Goal: Information Seeking & Learning: Learn about a topic

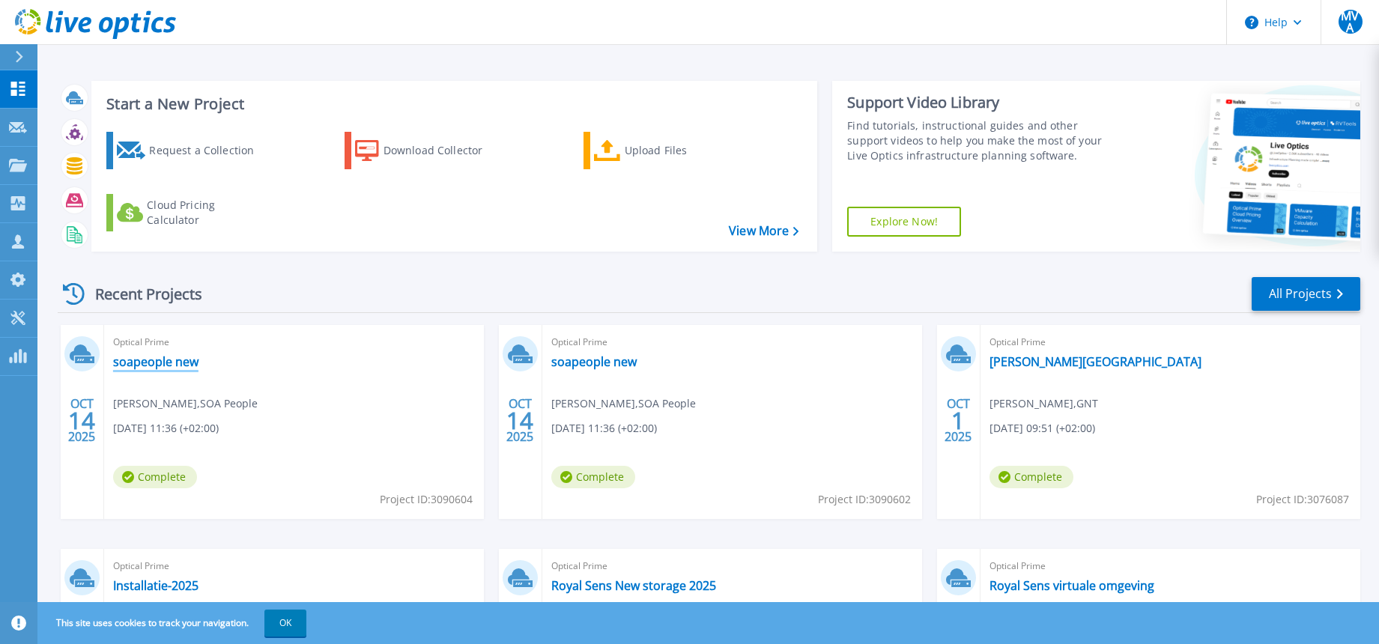
click at [183, 358] on link "soapeople new" at bounding box center [155, 361] width 85 height 15
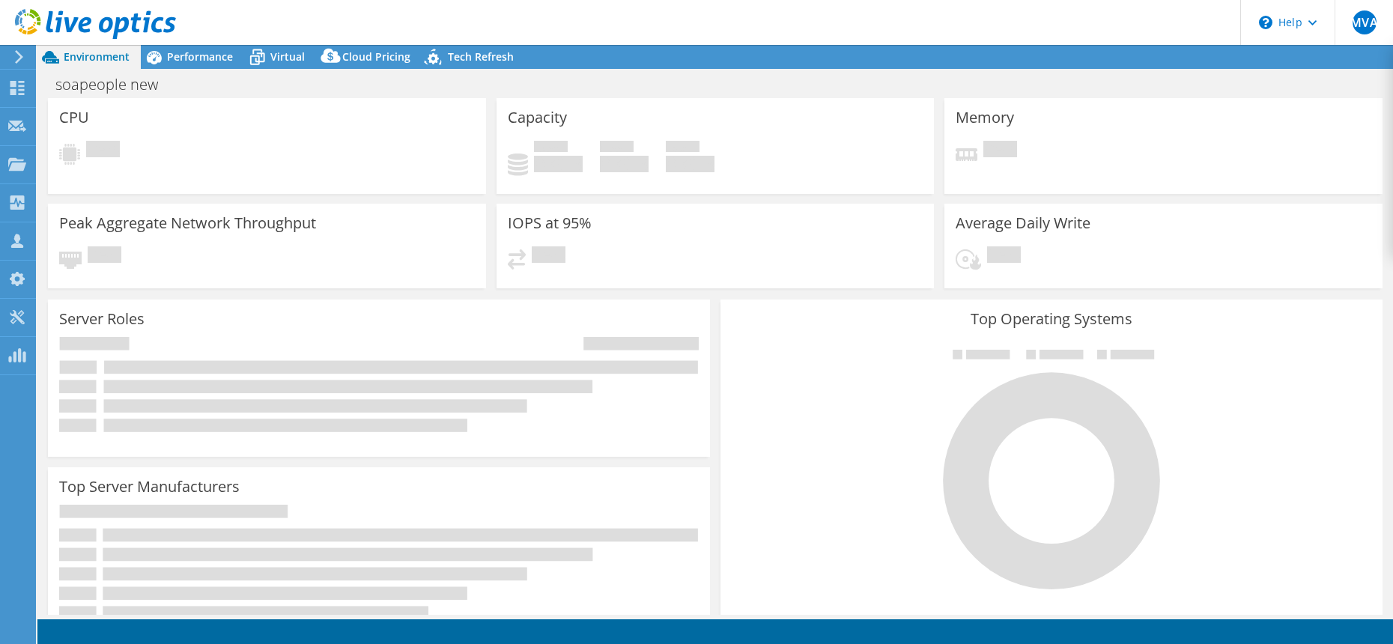
select select "USD"
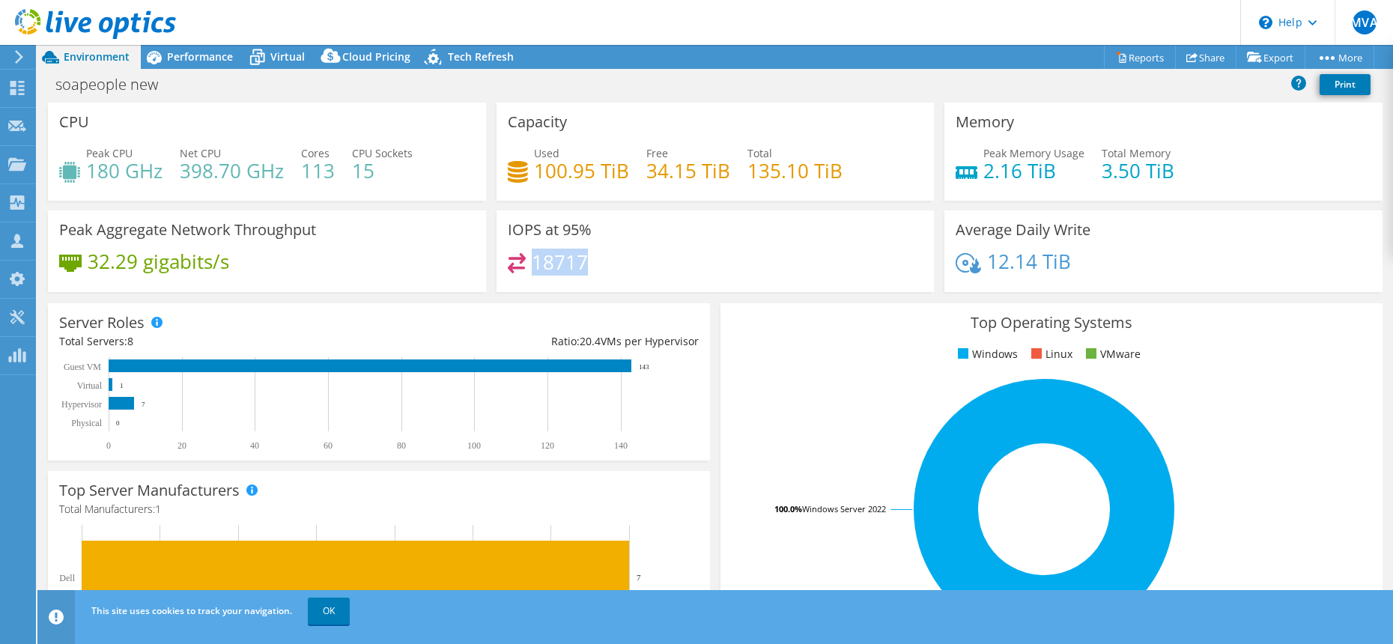
drag, startPoint x: 532, startPoint y: 264, endPoint x: 602, endPoint y: 260, distance: 69.7
click at [602, 260] on div "18717" at bounding box center [716, 269] width 416 height 32
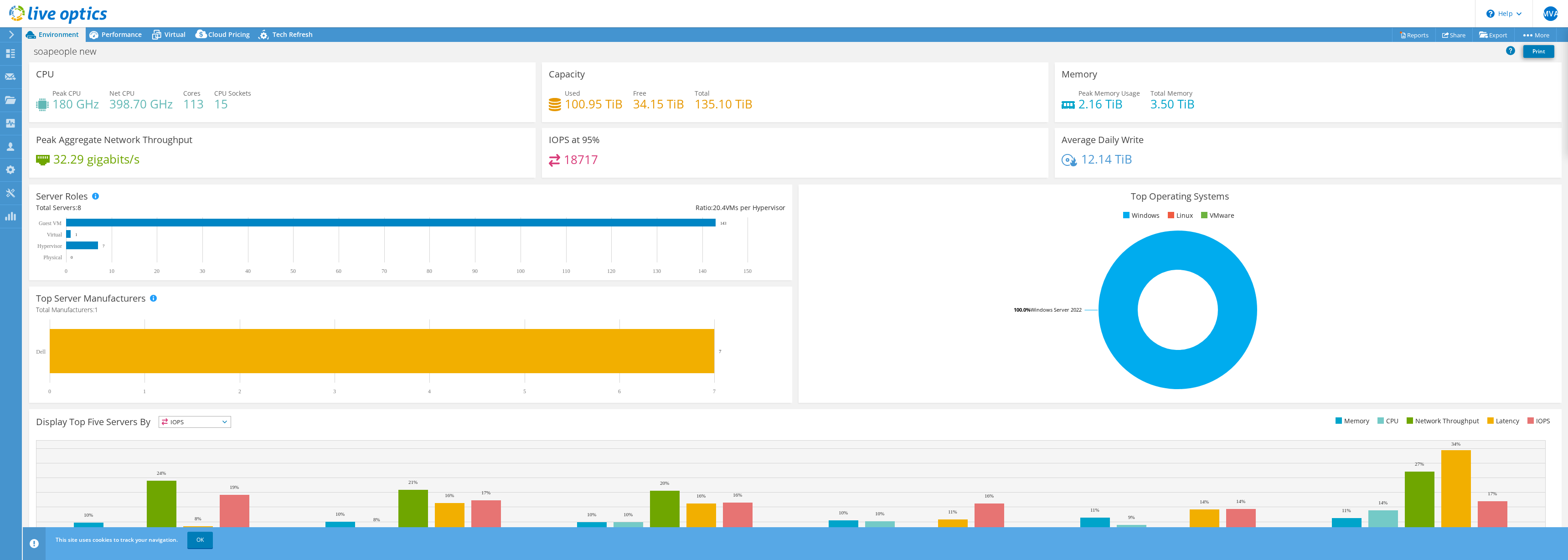
click at [596, 159] on div "18717" at bounding box center [795, 164] width 492 height 19
click at [124, 37] on span "Performance" at bounding box center [122, 34] width 40 height 9
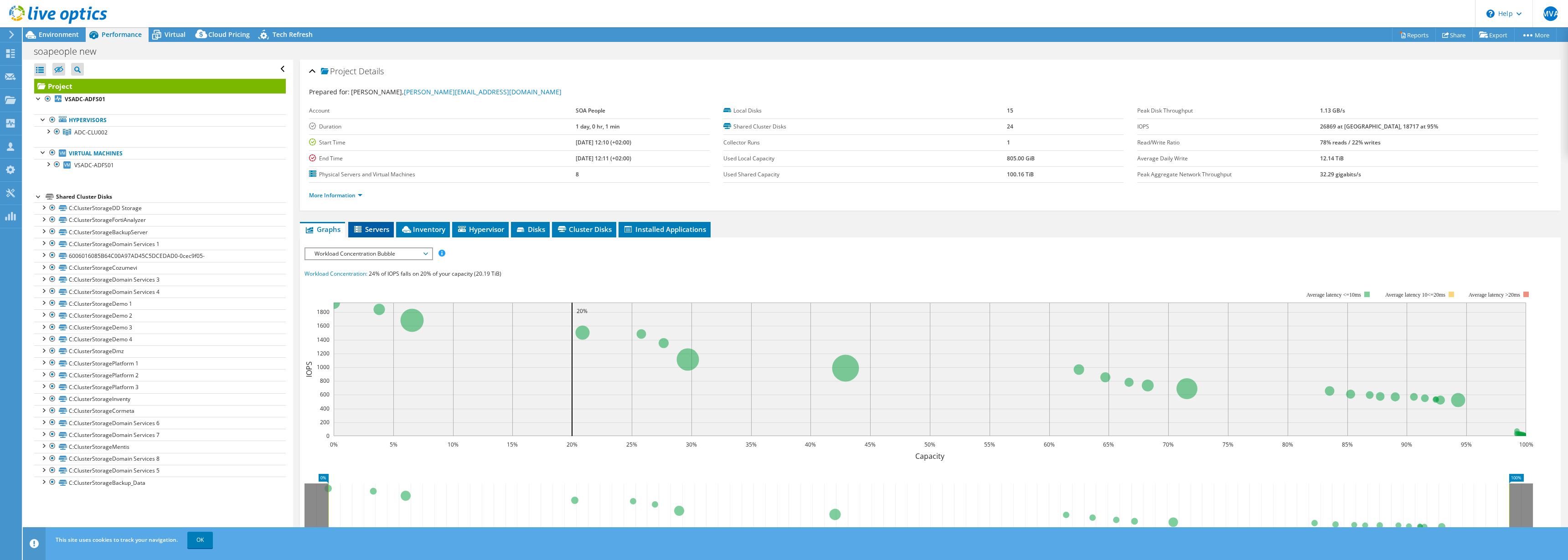
click at [371, 232] on span "Servers" at bounding box center [371, 229] width 37 height 9
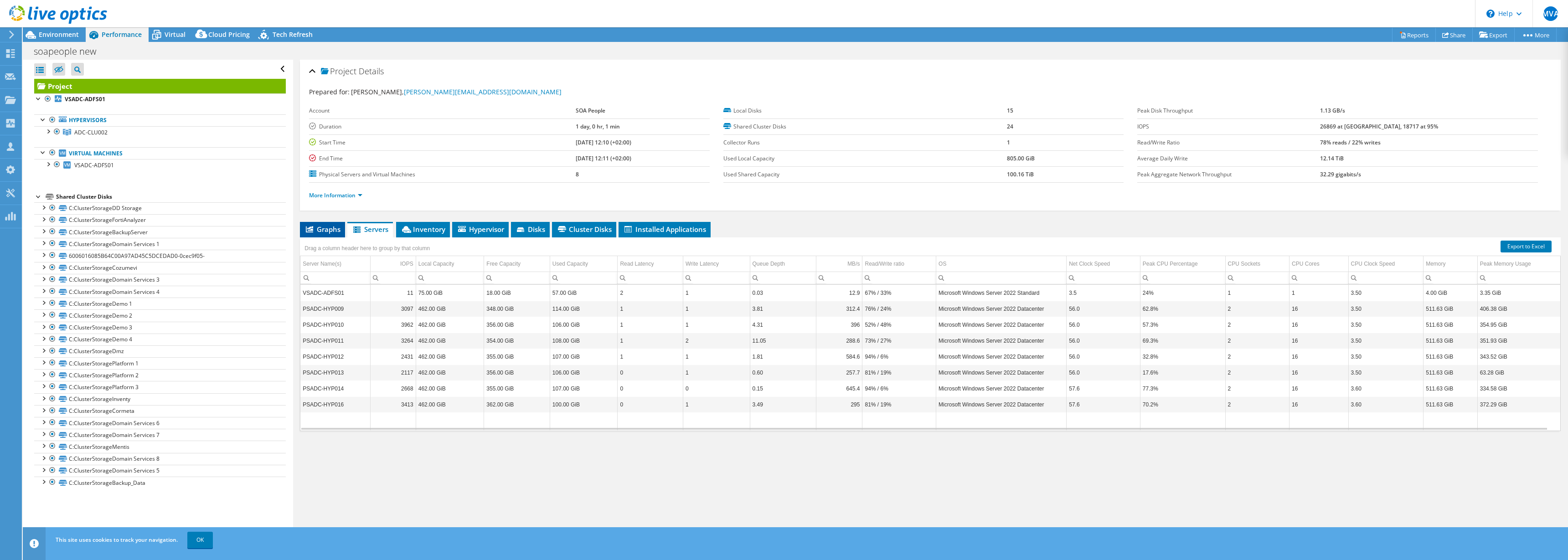
click at [321, 235] on li "Graphs" at bounding box center [323, 229] width 45 height 15
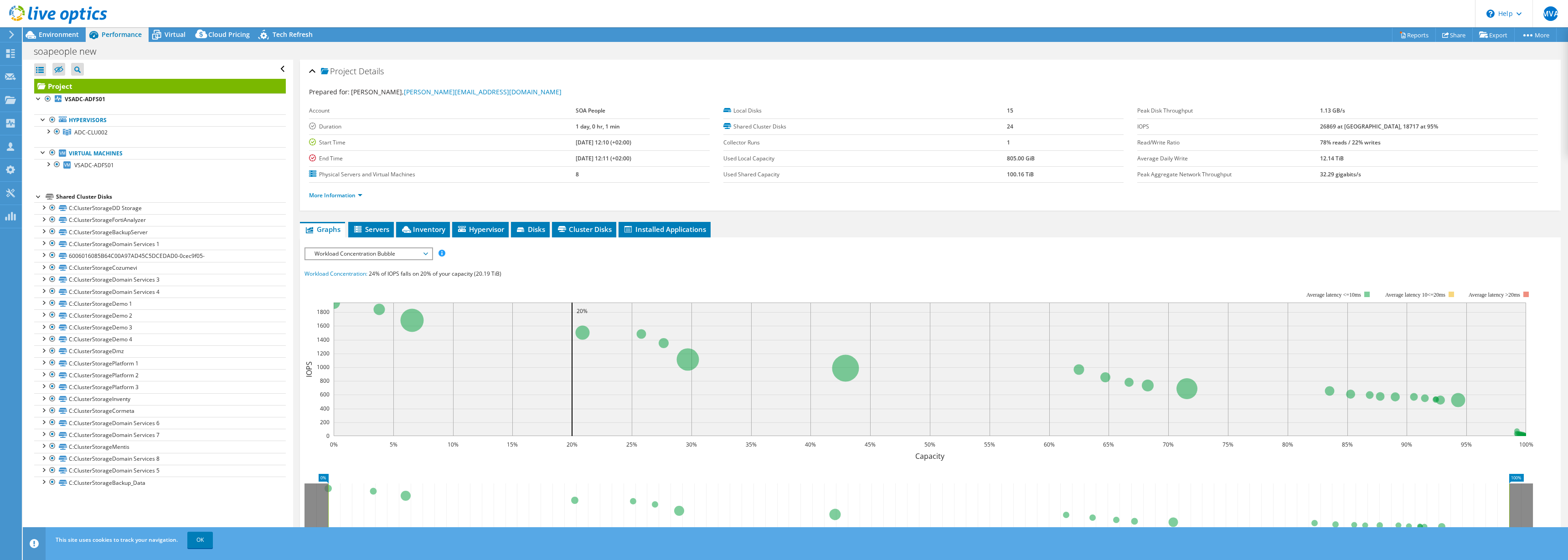
click at [331, 250] on span "Workload Concentration Bubble" at bounding box center [368, 254] width 117 height 11
click at [335, 341] on li "Workload Concentration Line" at bounding box center [368, 341] width 126 height 11
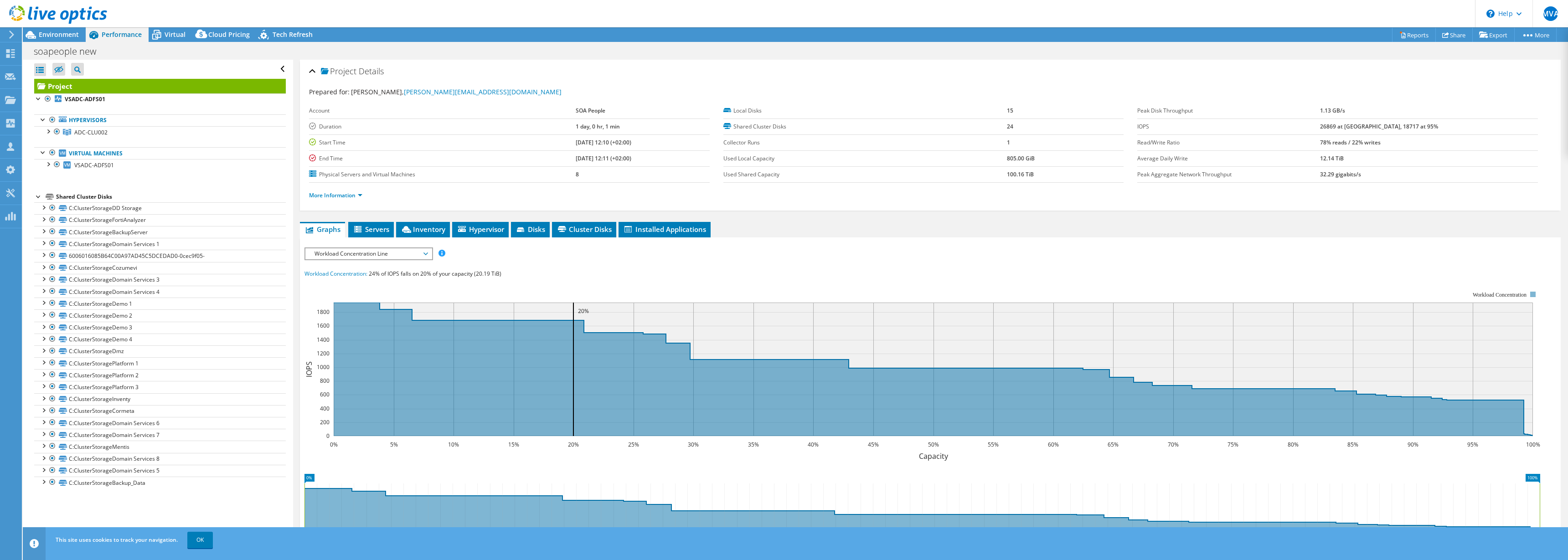
click at [335, 253] on span "Workload Concentration Line" at bounding box center [368, 254] width 117 height 11
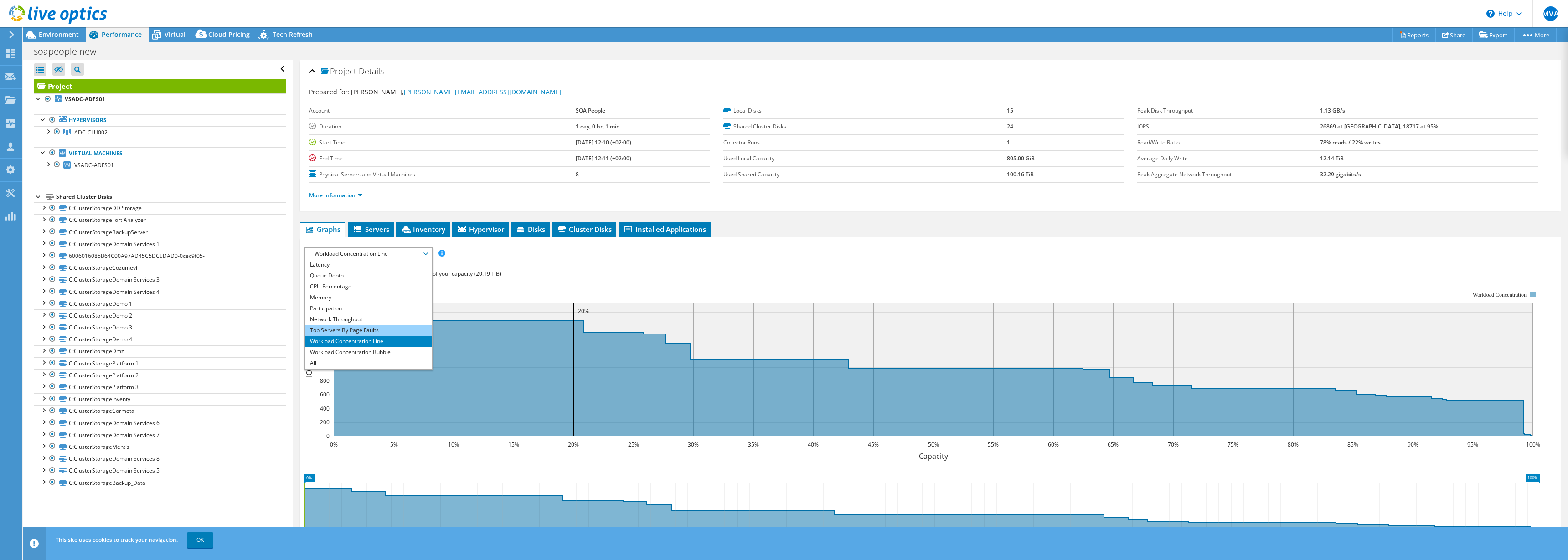
click at [330, 331] on li "Top Servers By Page Faults" at bounding box center [368, 331] width 126 height 11
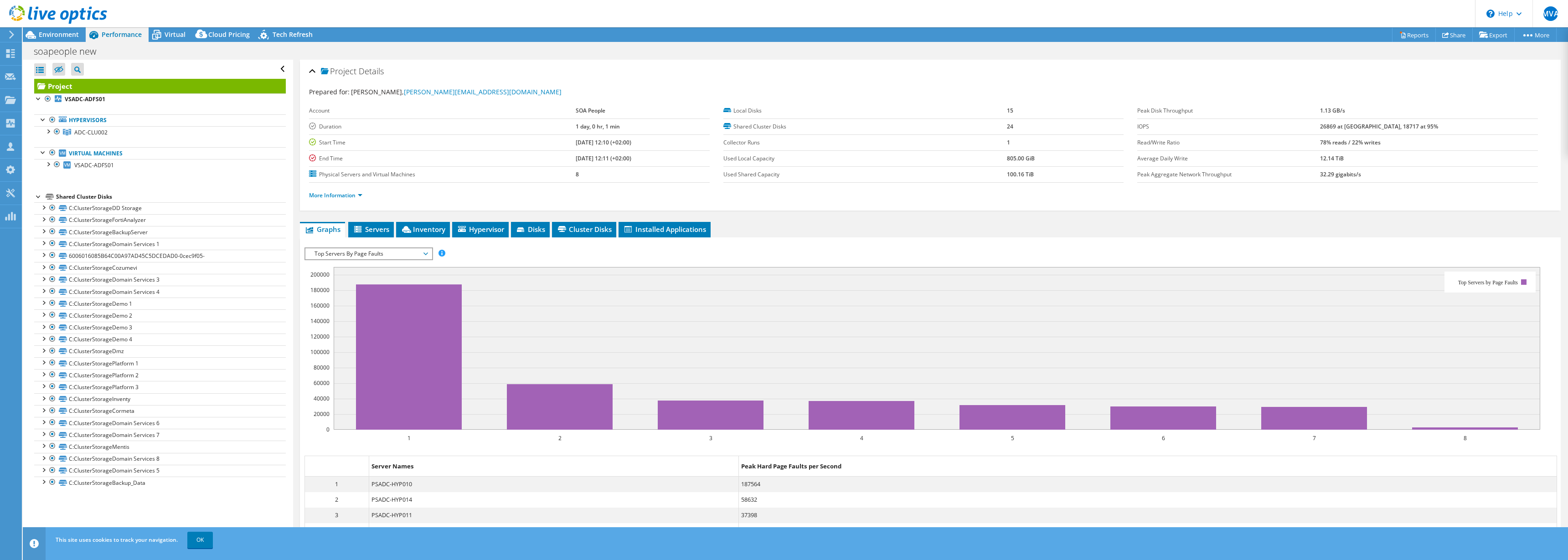
click at [335, 251] on span "Top Servers By Page Faults" at bounding box center [368, 254] width 117 height 11
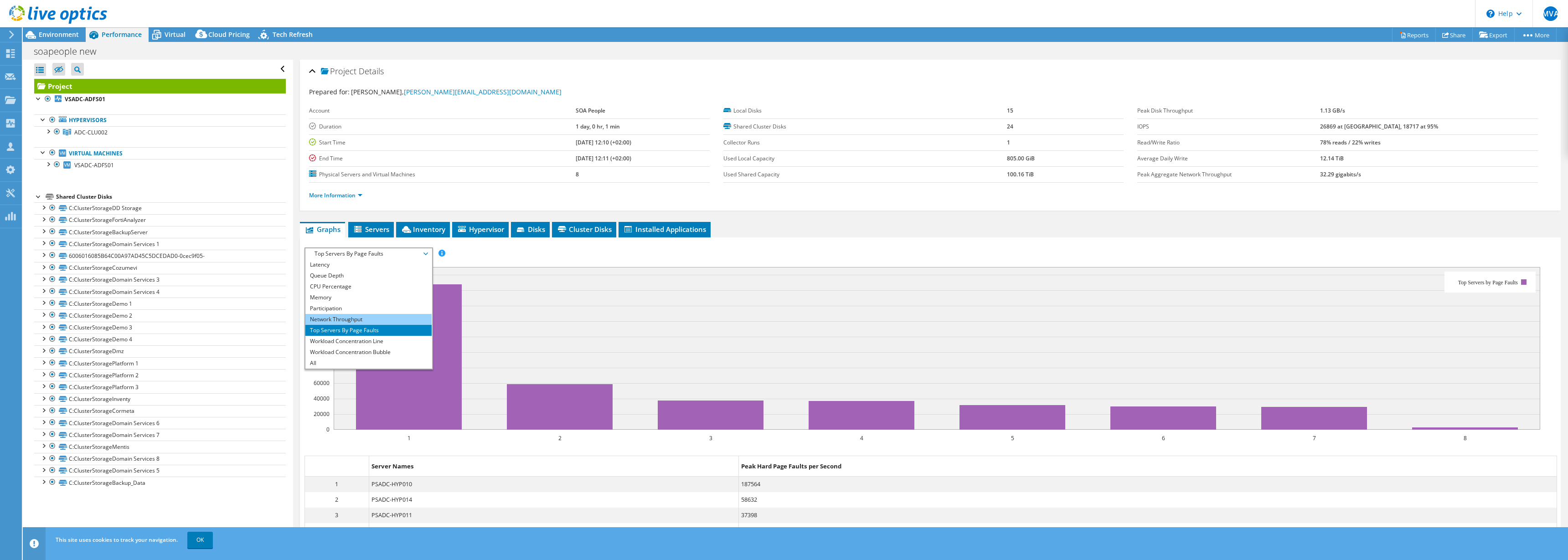
click at [334, 319] on li "Network Throughput" at bounding box center [368, 320] width 126 height 11
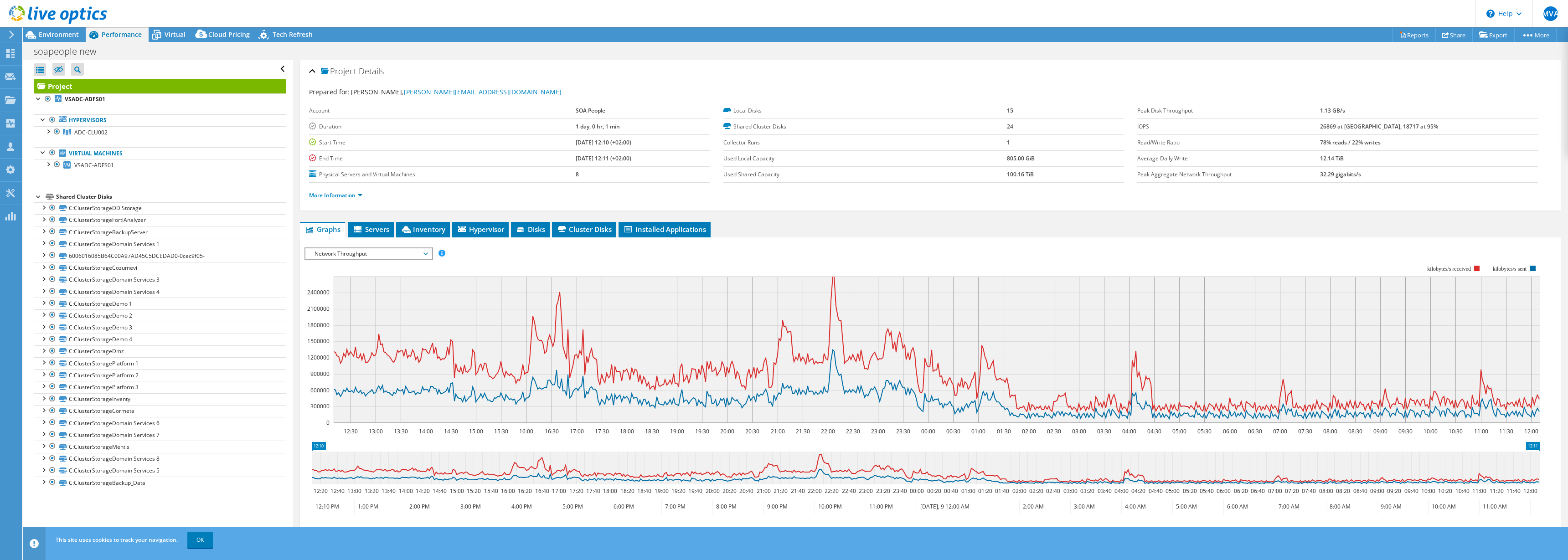
click at [332, 255] on span "Network Throughput" at bounding box center [368, 254] width 117 height 11
click at [335, 310] on li "Participation" at bounding box center [368, 309] width 126 height 11
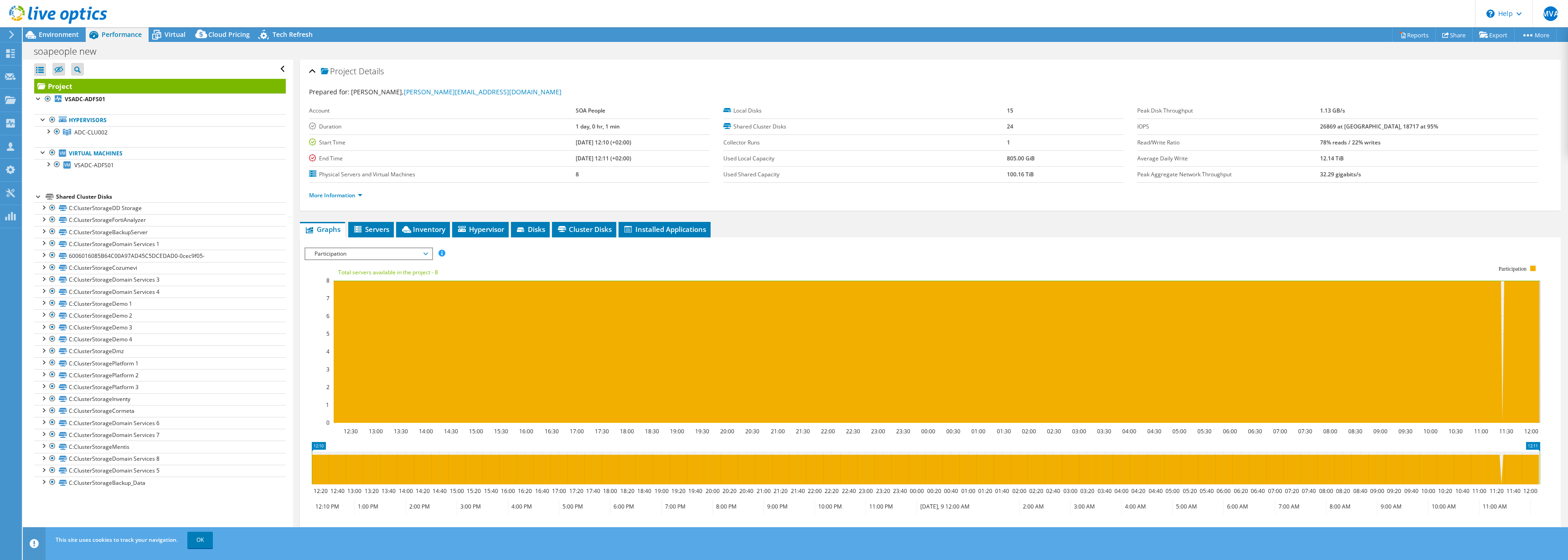
click at [330, 253] on span "Participation" at bounding box center [368, 254] width 117 height 11
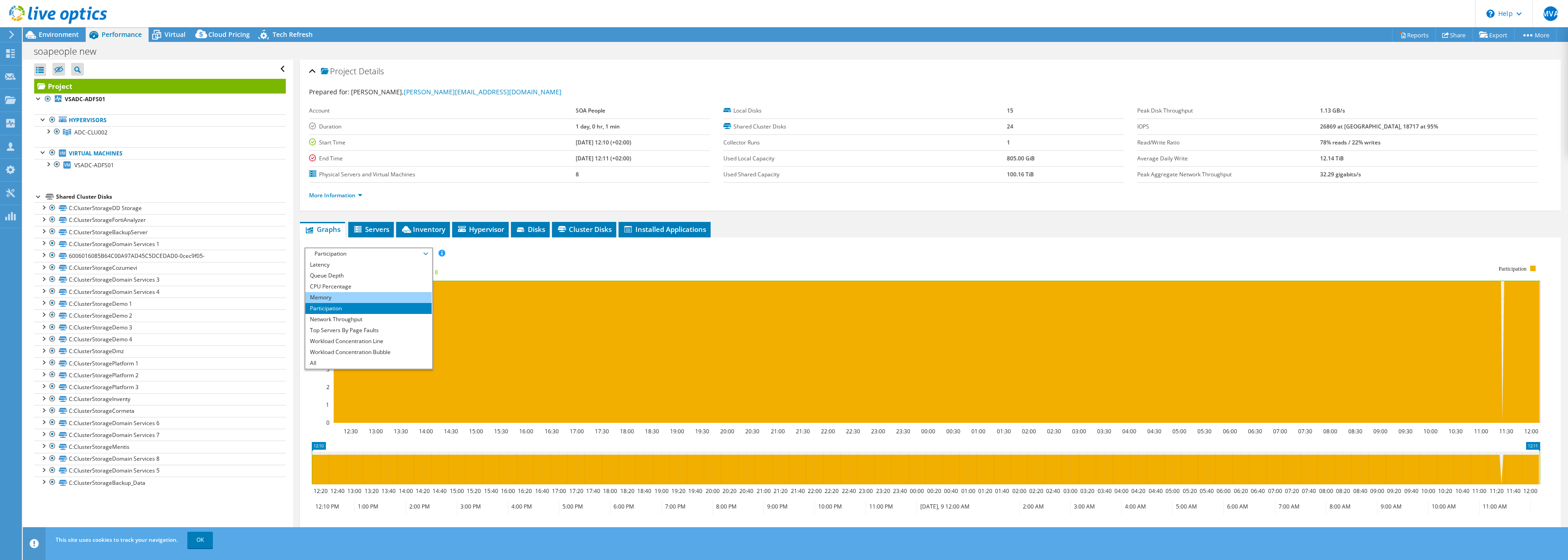
click at [329, 298] on li "Memory" at bounding box center [368, 298] width 126 height 11
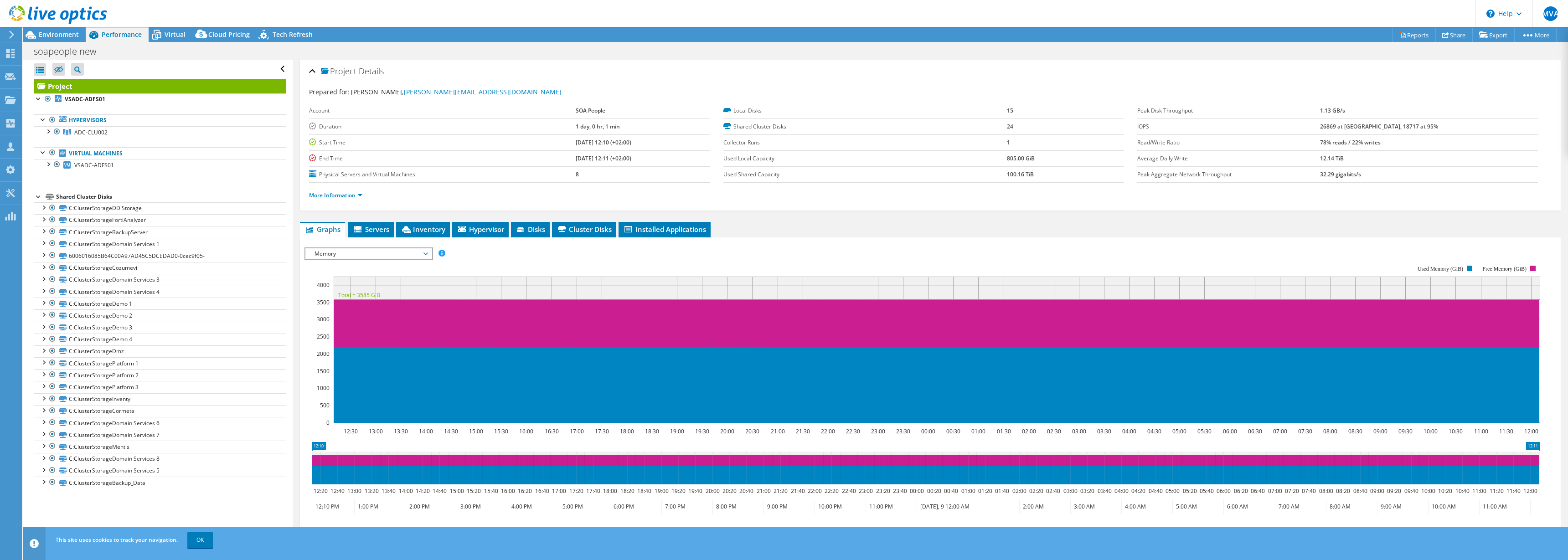
click at [334, 251] on span "Memory" at bounding box center [368, 254] width 117 height 11
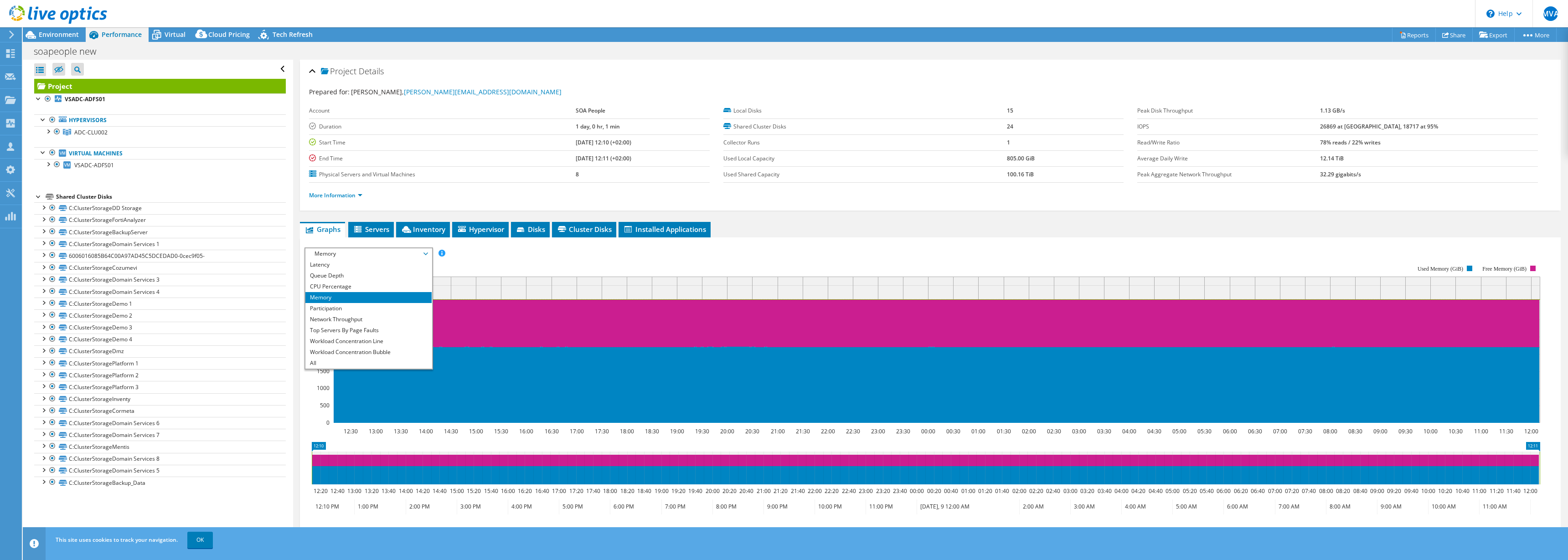
click at [327, 293] on li "Memory" at bounding box center [368, 298] width 126 height 11
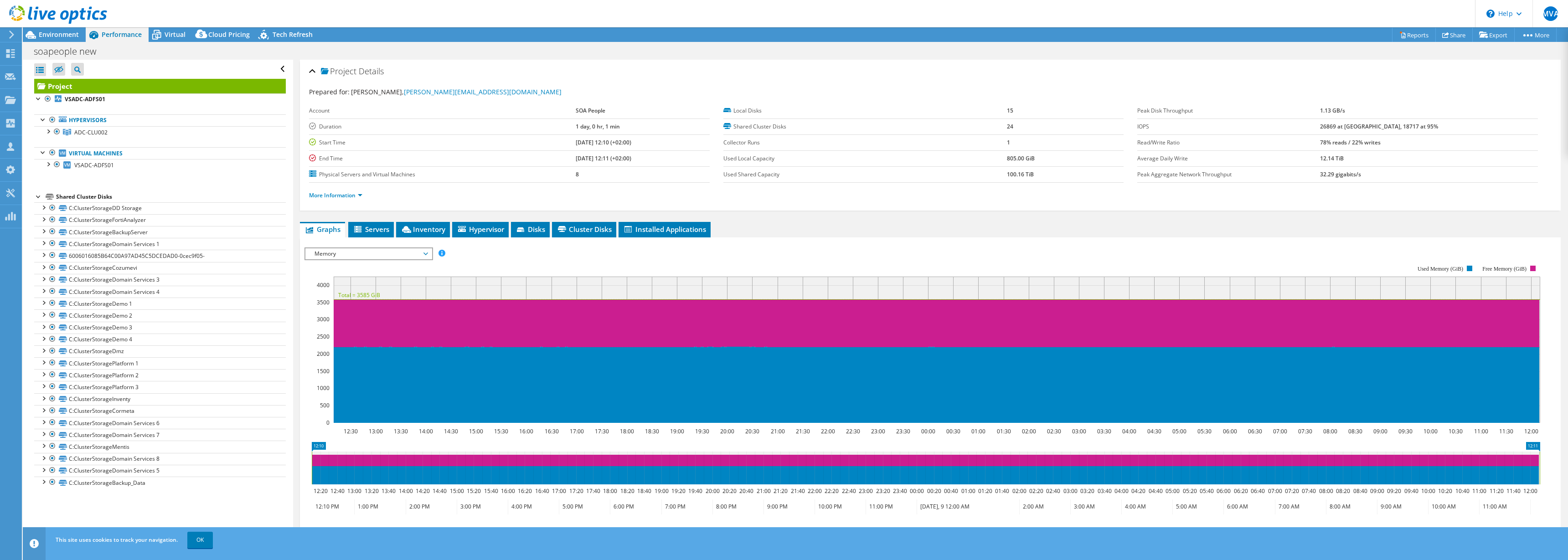
click at [325, 286] on text "4000" at bounding box center [323, 285] width 13 height 8
click at [324, 256] on span "Memory" at bounding box center [368, 254] width 117 height 11
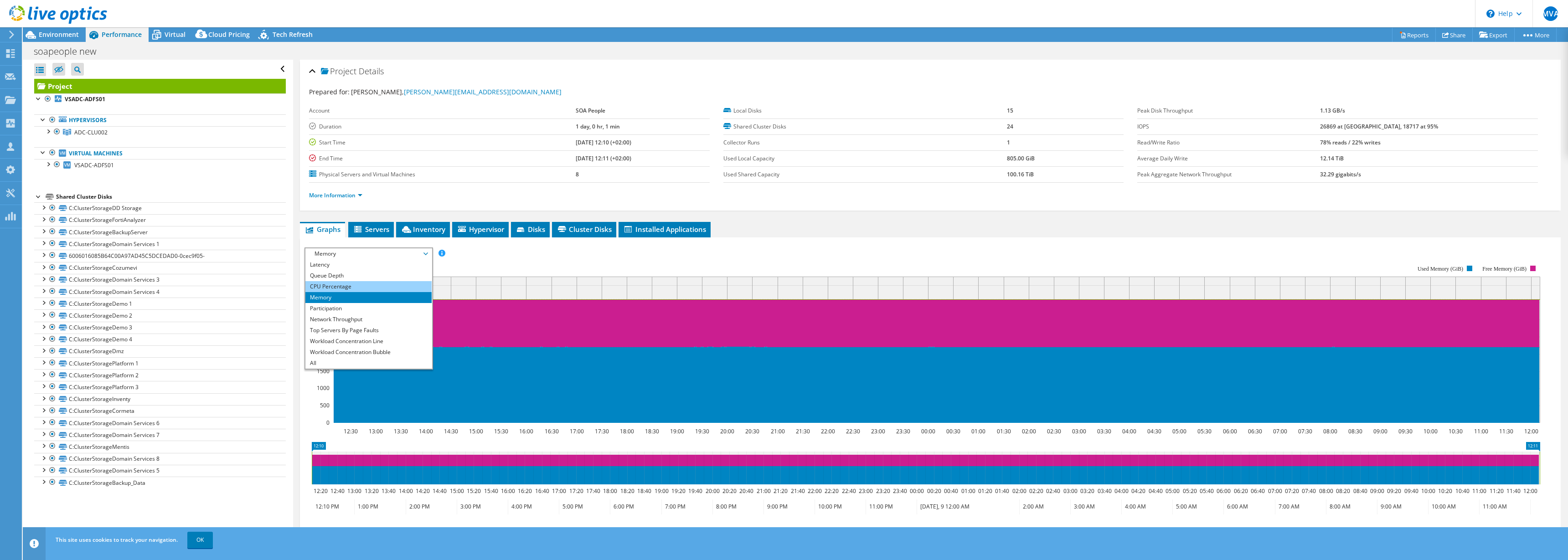
click at [327, 284] on li "CPU Percentage" at bounding box center [368, 287] width 126 height 11
